Goal: Task Accomplishment & Management: Use online tool/utility

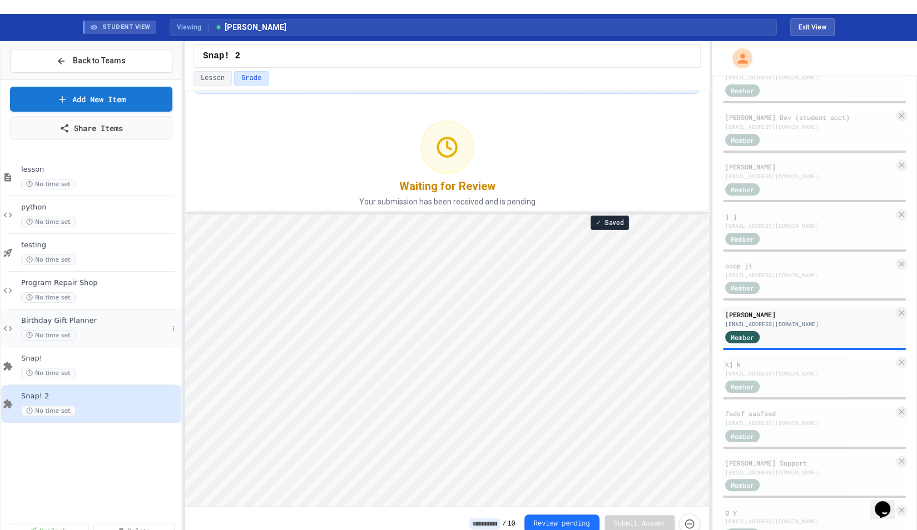
scroll to position [1, 0]
click at [58, 255] on span "No time set" at bounding box center [48, 260] width 54 height 11
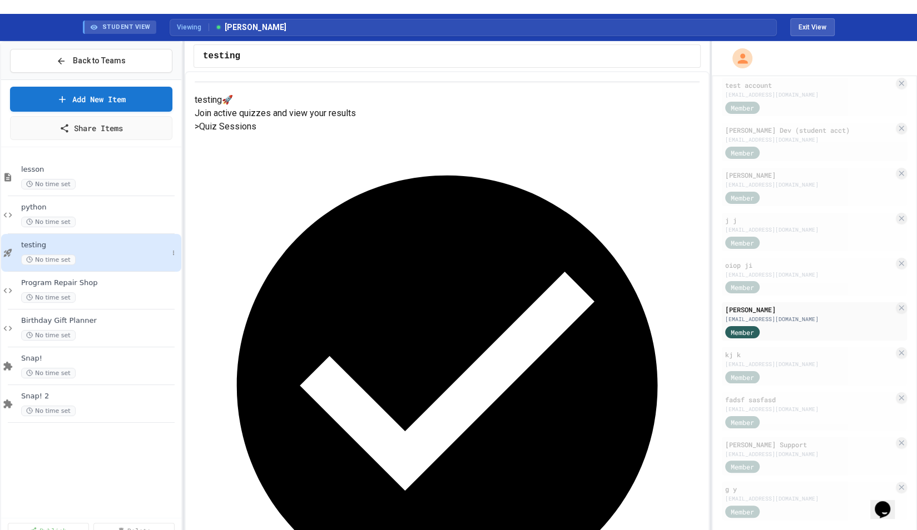
click at [57, 241] on div "testing No time set" at bounding box center [94, 253] width 147 height 24
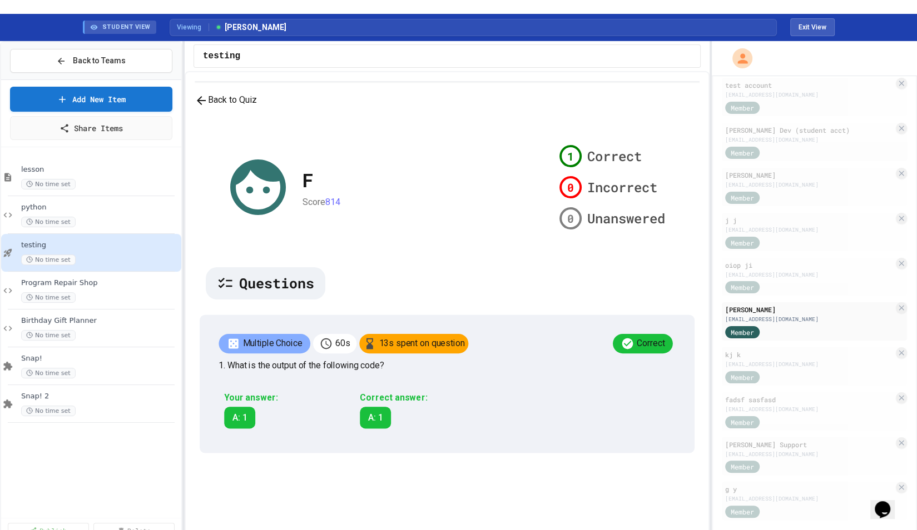
click at [233, 107] on button "Back to Quiz" at bounding box center [226, 100] width 62 height 14
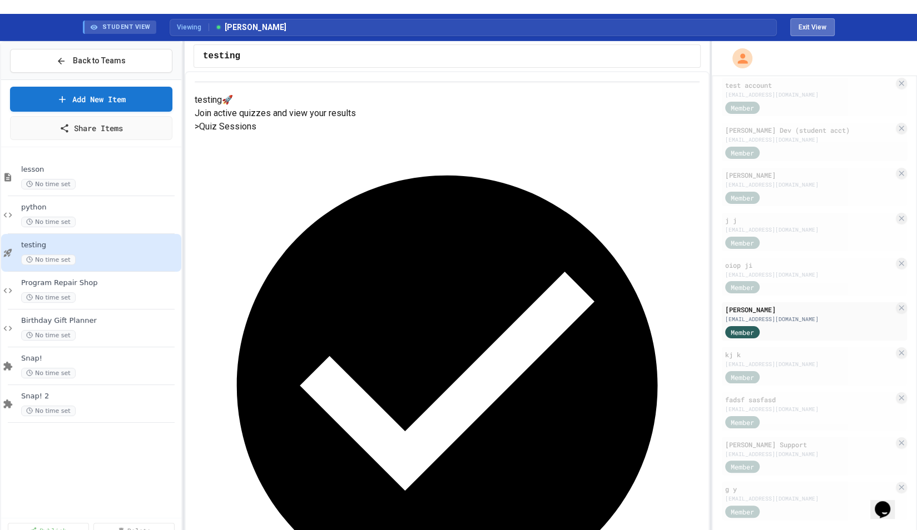
click at [797, 21] on button "Exit View" at bounding box center [812, 27] width 44 height 18
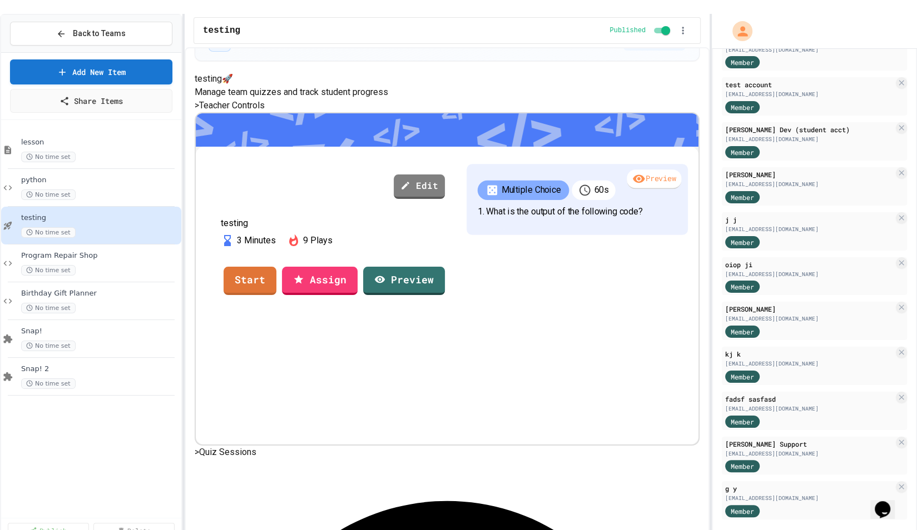
scroll to position [54, 0]
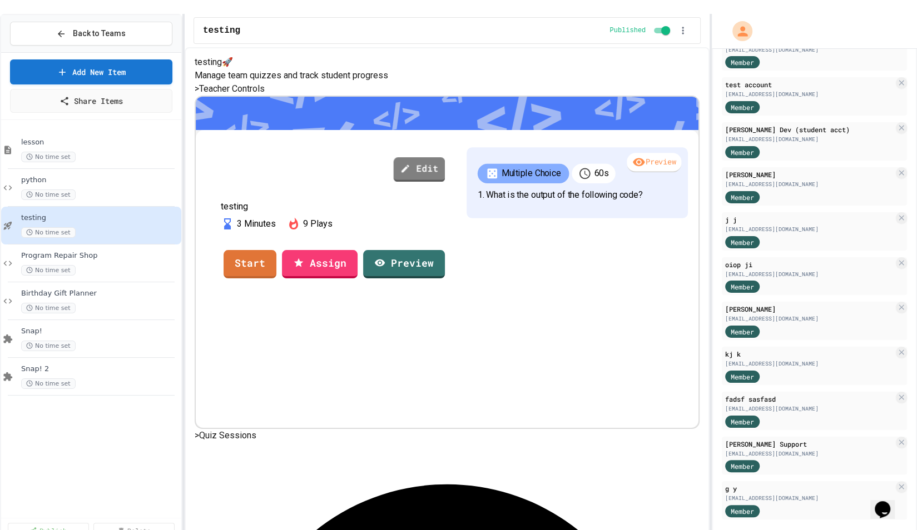
click at [445, 182] on link "Edit" at bounding box center [419, 169] width 52 height 25
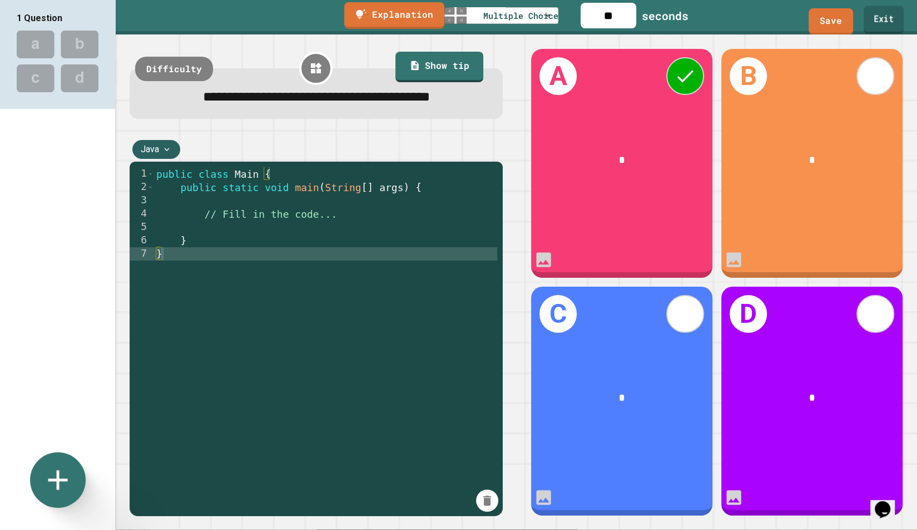
click at [894, 13] on link "Exit" at bounding box center [883, 20] width 40 height 28
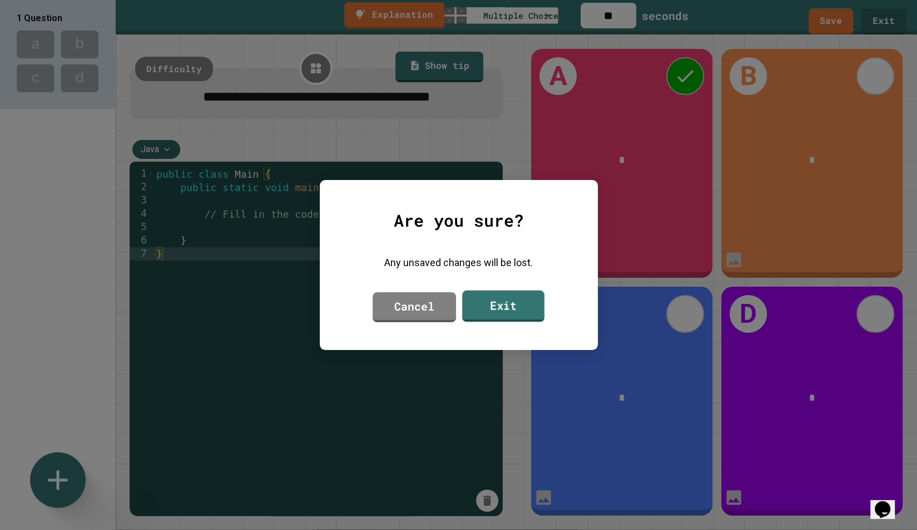
click at [467, 298] on link "Exit" at bounding box center [503, 307] width 82 height 32
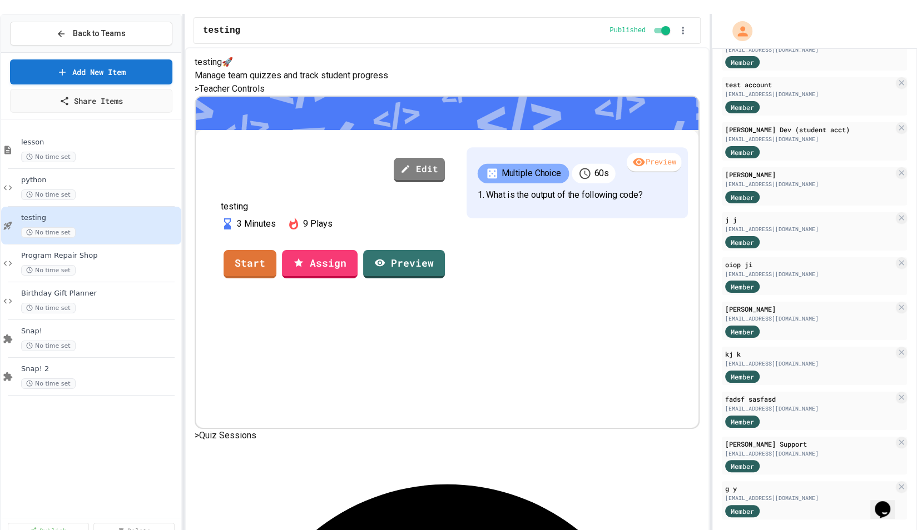
click at [357, 278] on link "Assign" at bounding box center [320, 264] width 76 height 28
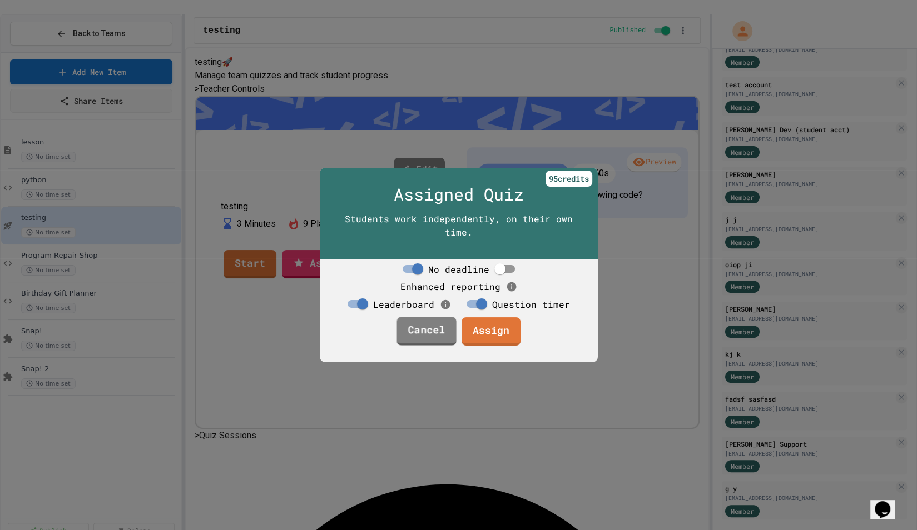
click at [435, 346] on link "Cancel" at bounding box center [425, 331] width 59 height 29
